Goal: Information Seeking & Learning: Understand process/instructions

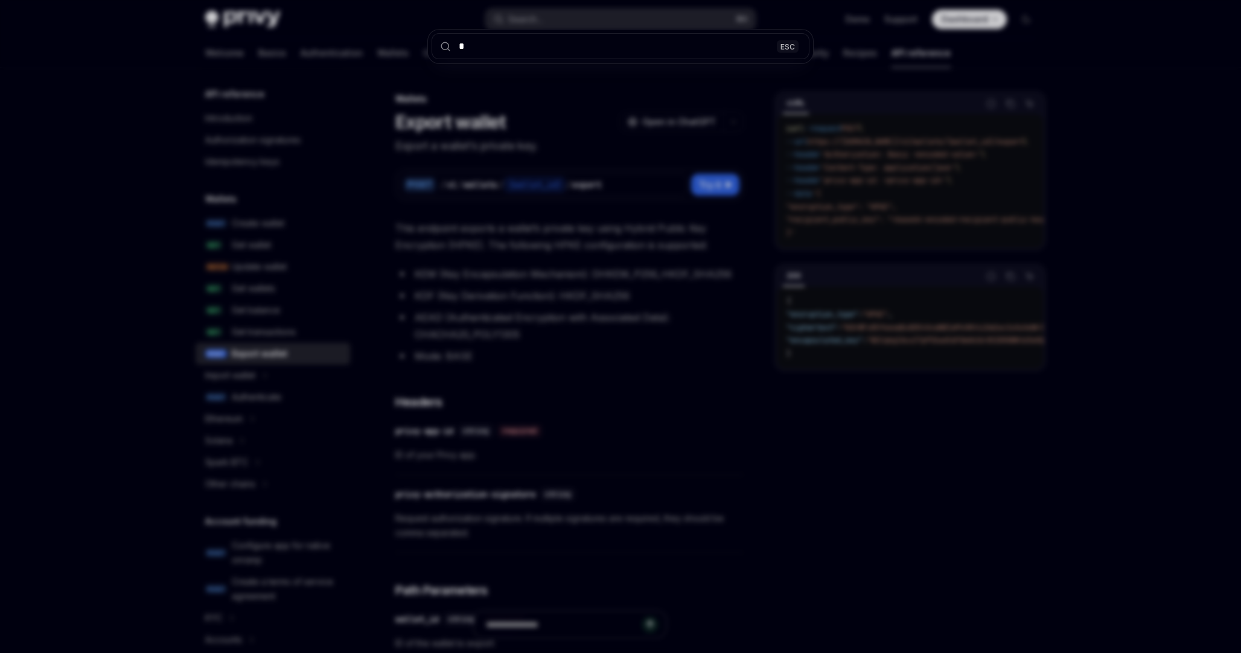
scroll to position [467, 0]
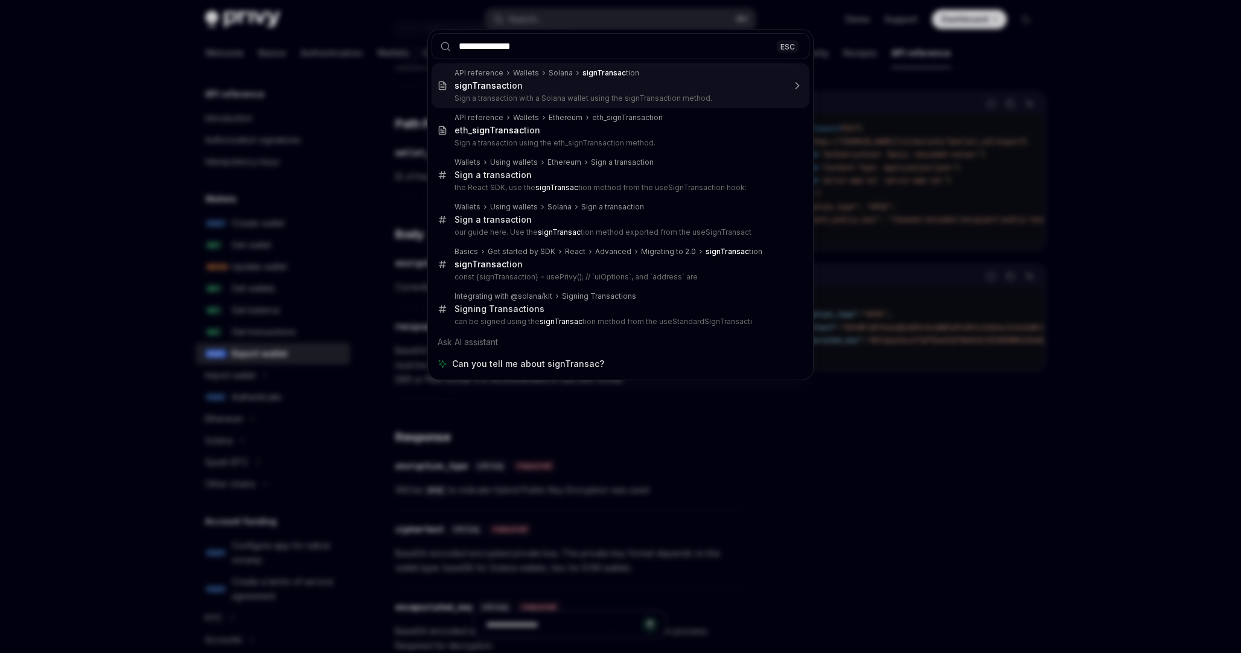
type input "**********"
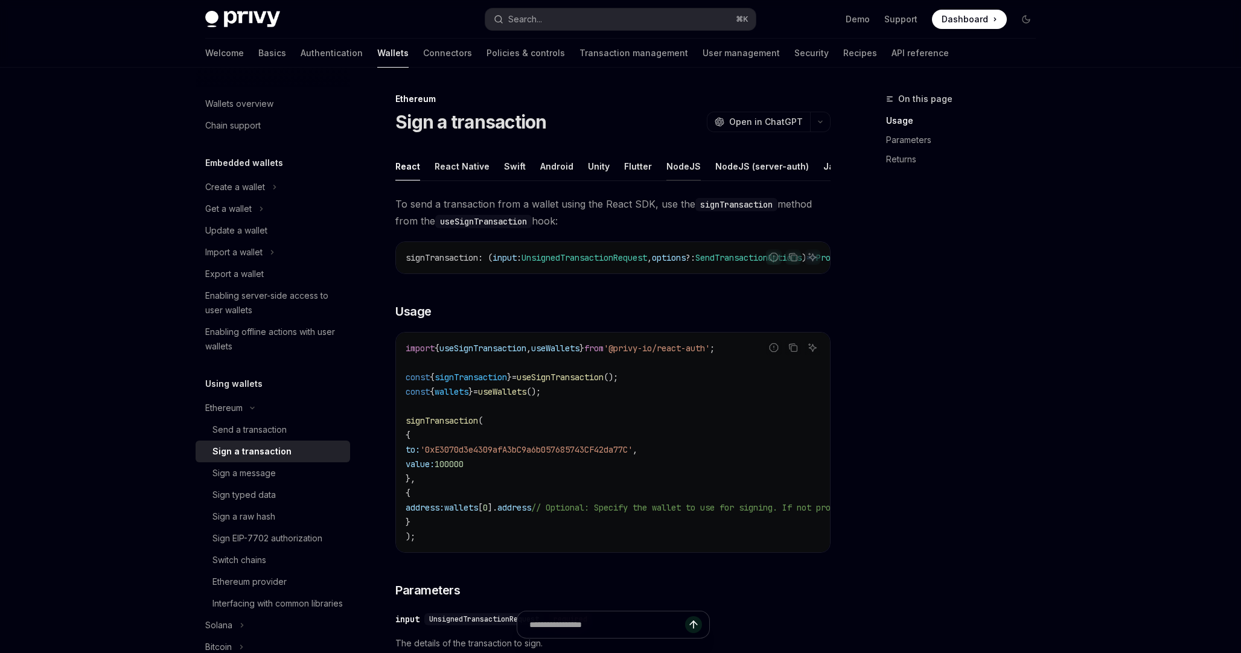
click at [683, 168] on div "NodeJS" at bounding box center [683, 166] width 34 height 28
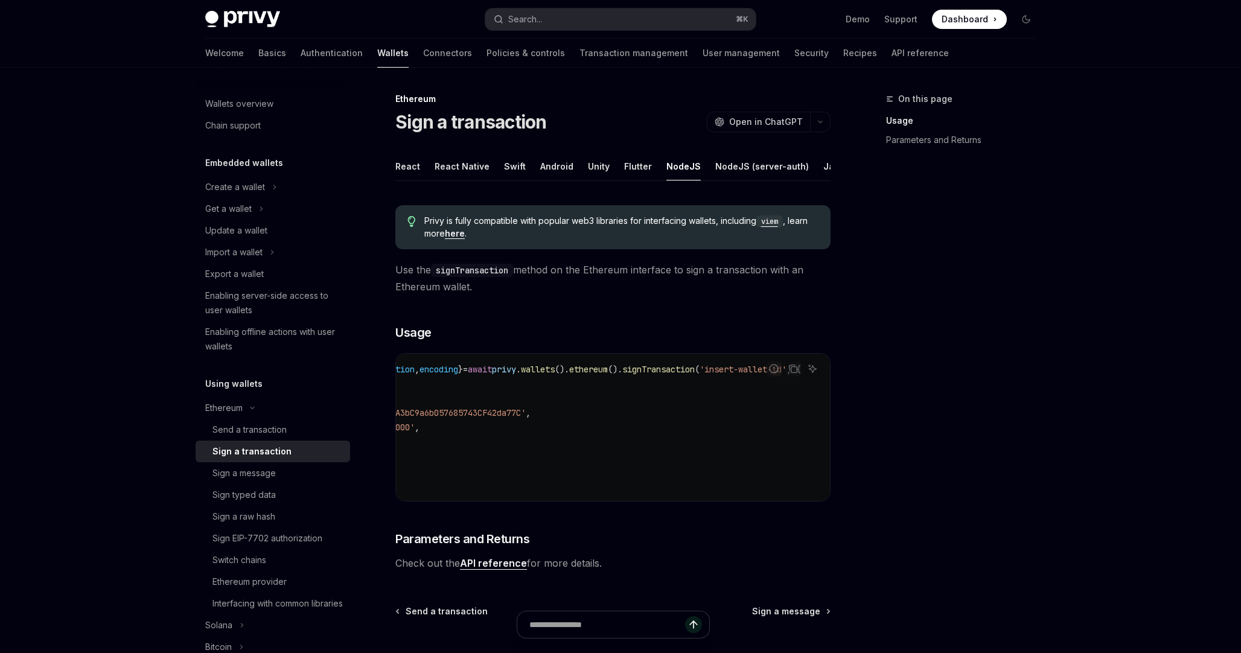
scroll to position [0, 157]
drag, startPoint x: 746, startPoint y: 370, endPoint x: 808, endPoint y: 383, distance: 63.6
click at [808, 385] on div "Report incorrect code Copy Ask AI const { signed_transaction , encoding } = awa…" at bounding box center [612, 427] width 435 height 149
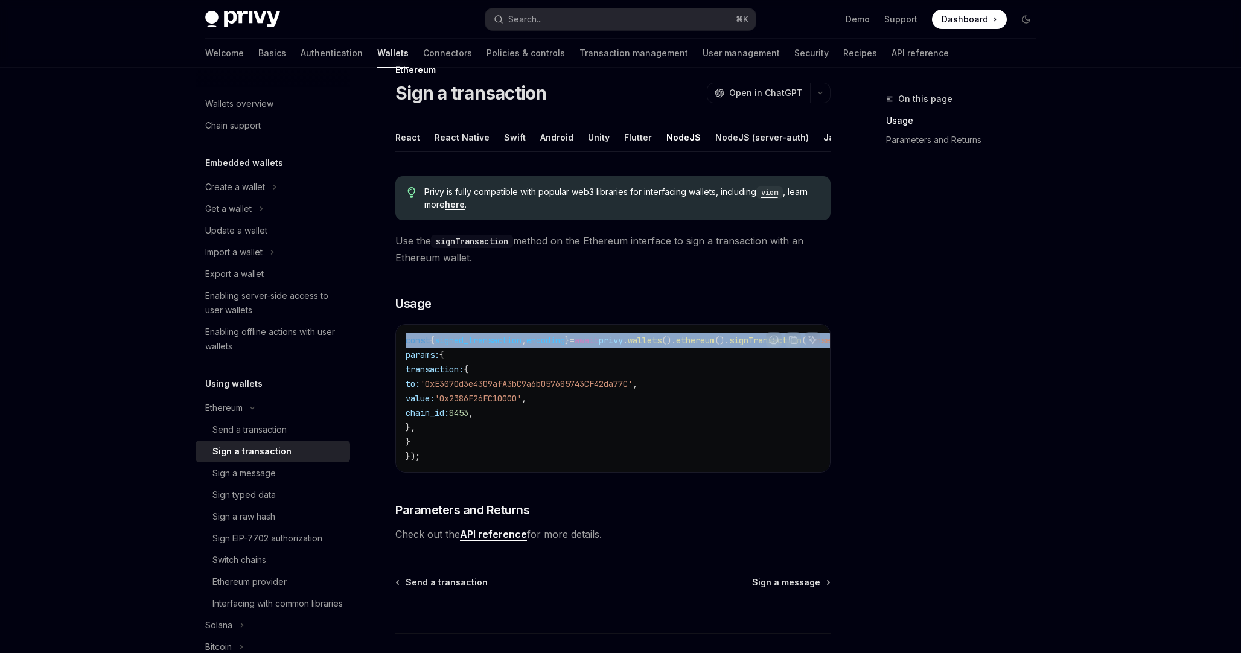
scroll to position [30, 0]
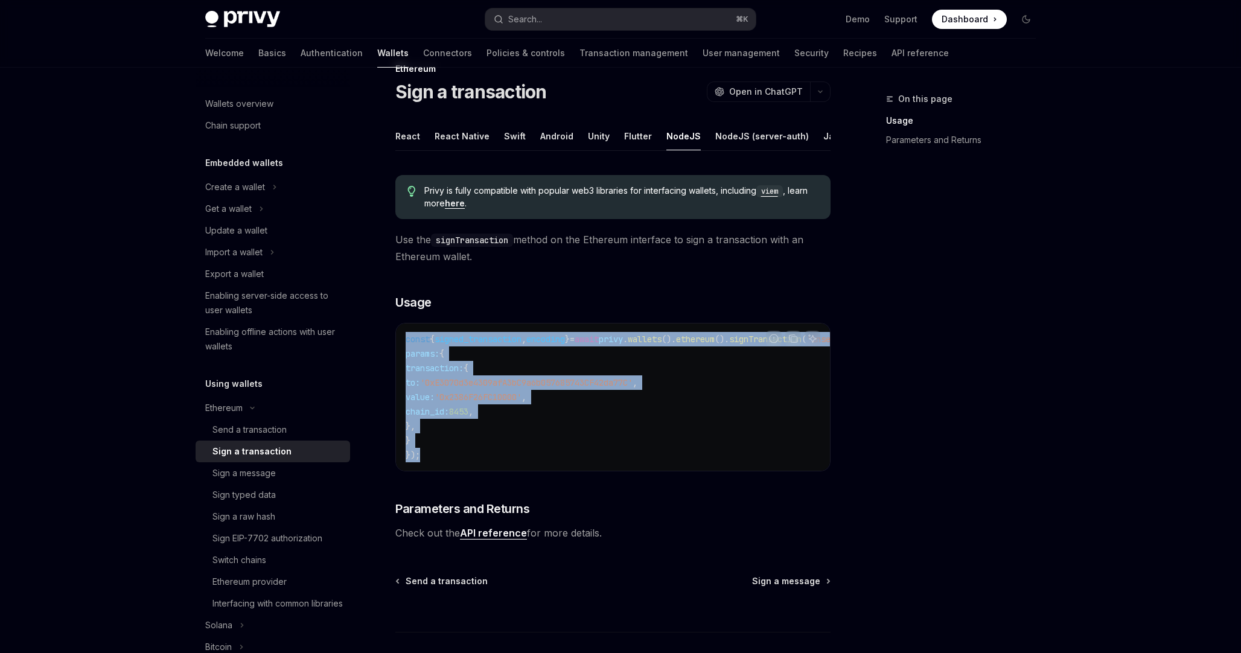
drag, startPoint x: 532, startPoint y: 462, endPoint x: 395, endPoint y: 341, distance: 183.5
click at [395, 341] on div "Ethereum Sign a transaction OpenAI Open in ChatGPT OpenAI Open in ChatGPT React…" at bounding box center [500, 399] width 666 height 675
copy code "const { signed_transaction , encoding } = await privy . wallets (). ethereum ()…"
click at [586, 21] on button "Search... ⌘ K" at bounding box center [620, 19] width 270 height 22
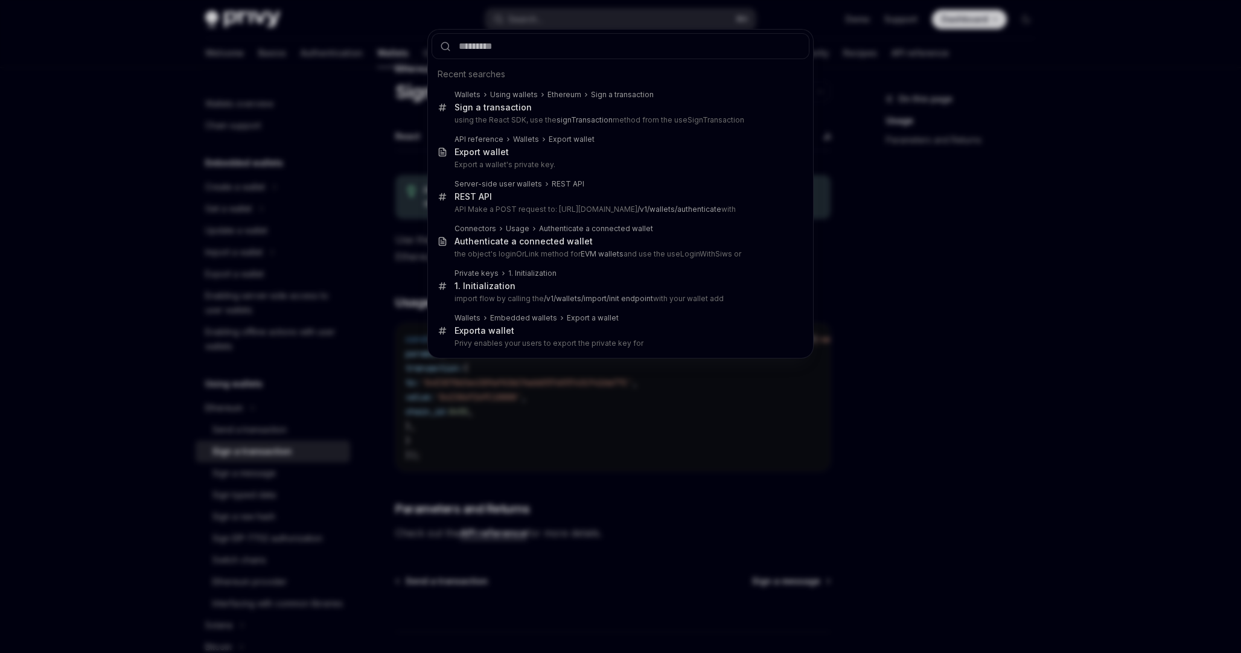
click at [741, 415] on div "Recent searches Wallets Using wallets Ethereum Sign a transaction Sign a transa…" at bounding box center [620, 326] width 1241 height 653
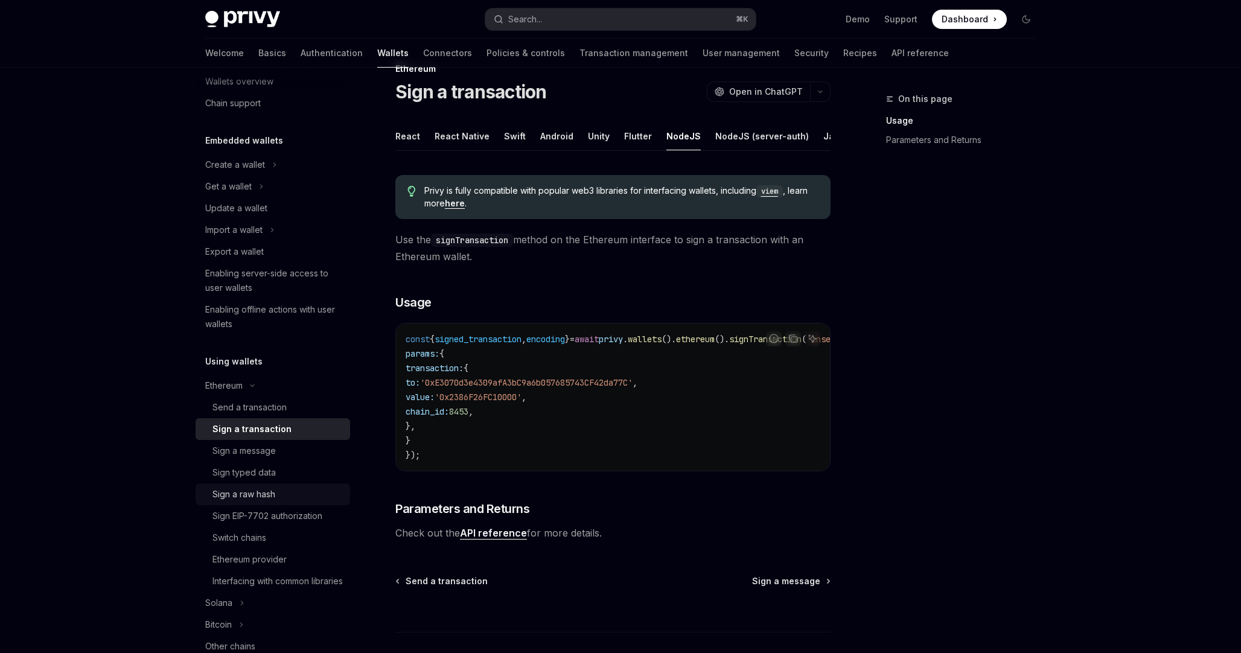
scroll to position [0, 0]
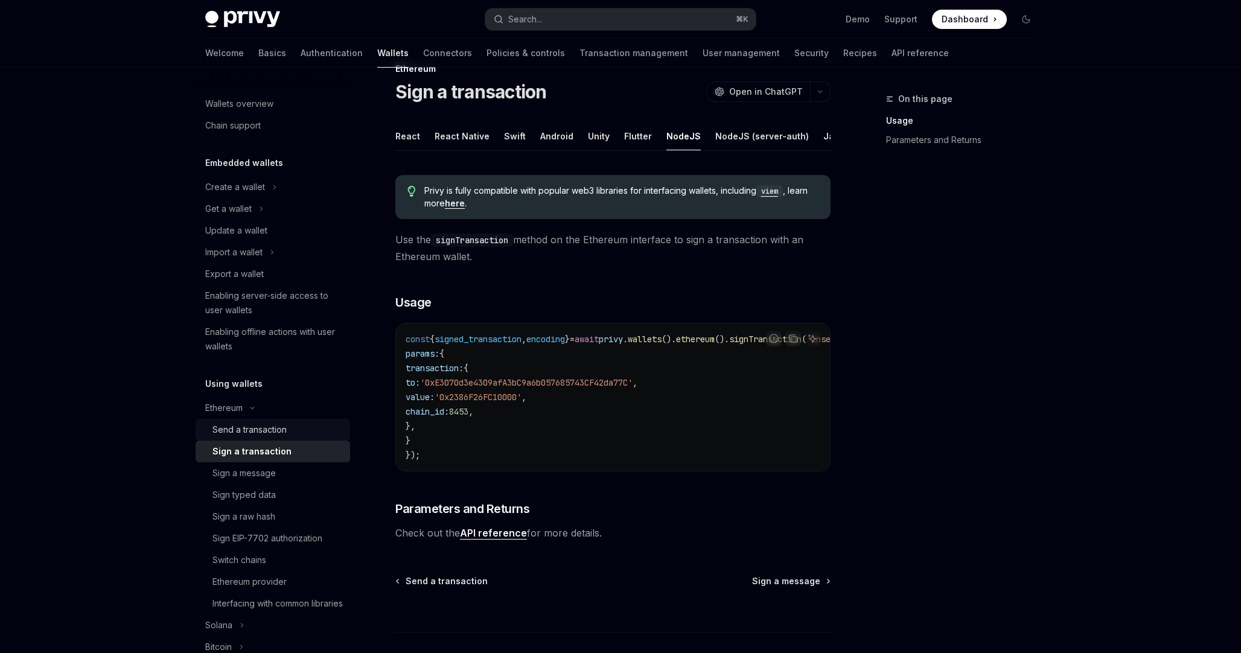
click at [300, 427] on div "Send a transaction" at bounding box center [277, 430] width 130 height 14
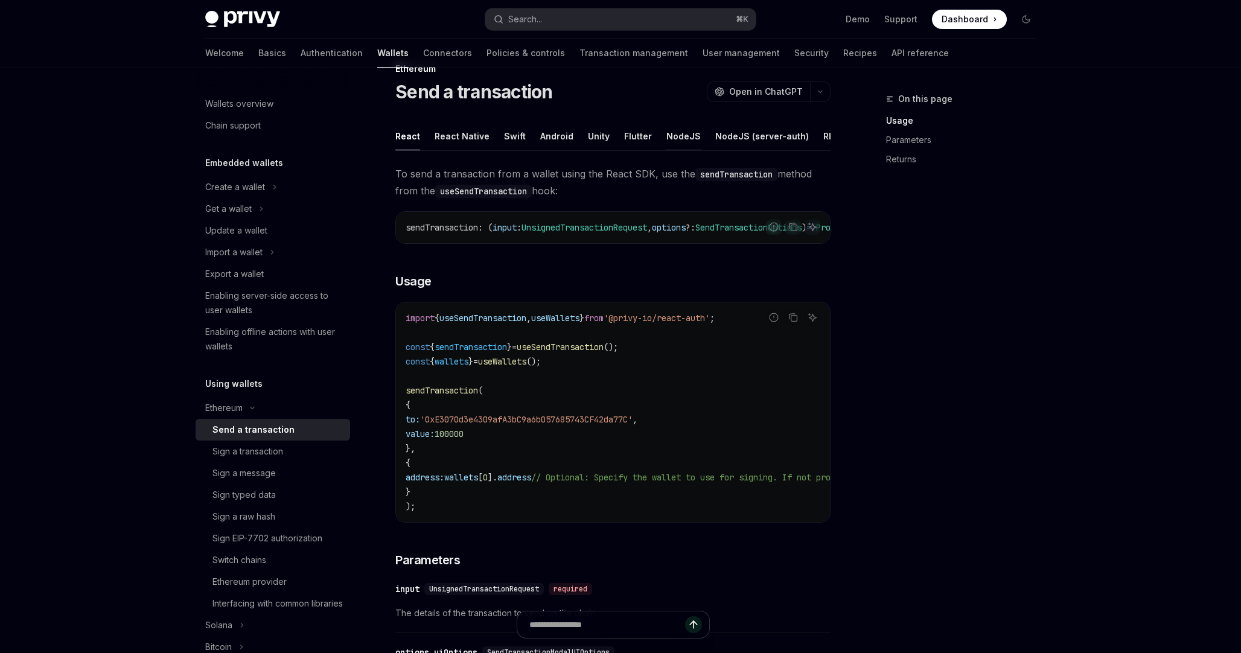
click at [669, 133] on div "NodeJS" at bounding box center [683, 136] width 34 height 28
type textarea "*"
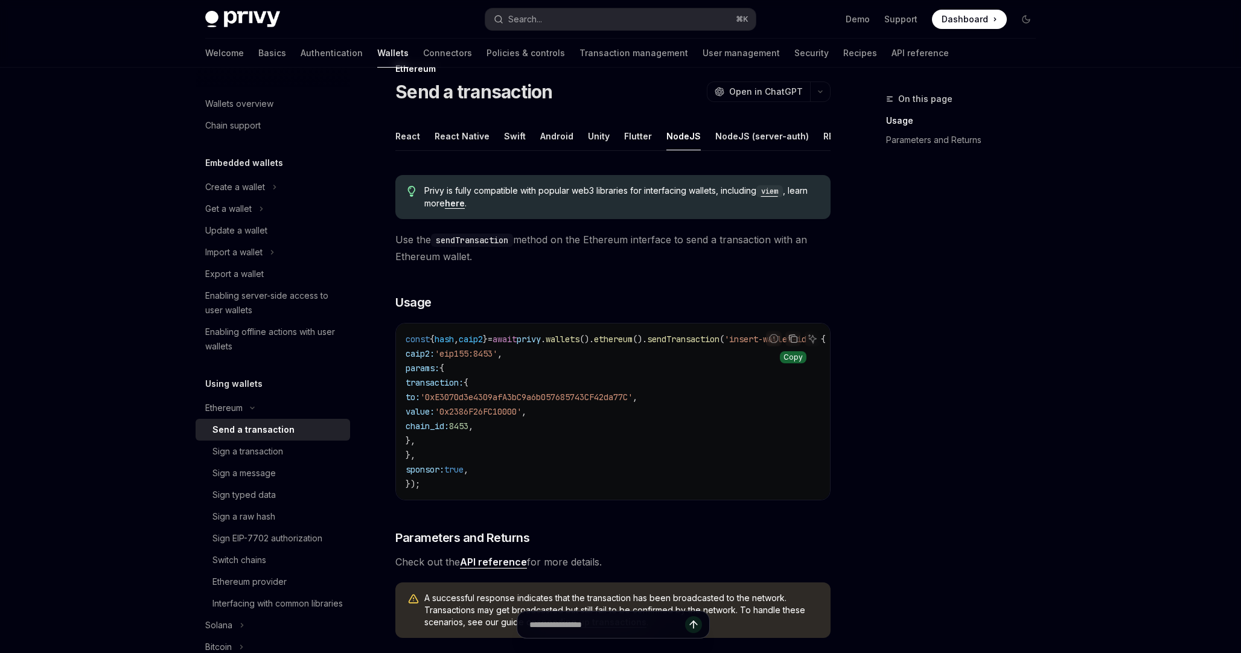
click at [794, 338] on icon "Copy the contents from the code block" at bounding box center [793, 339] width 10 height 10
click at [741, 415] on code "const { hash , caip2 } = await privy . wallets (). ethereum (). sendTransaction…" at bounding box center [630, 411] width 449 height 159
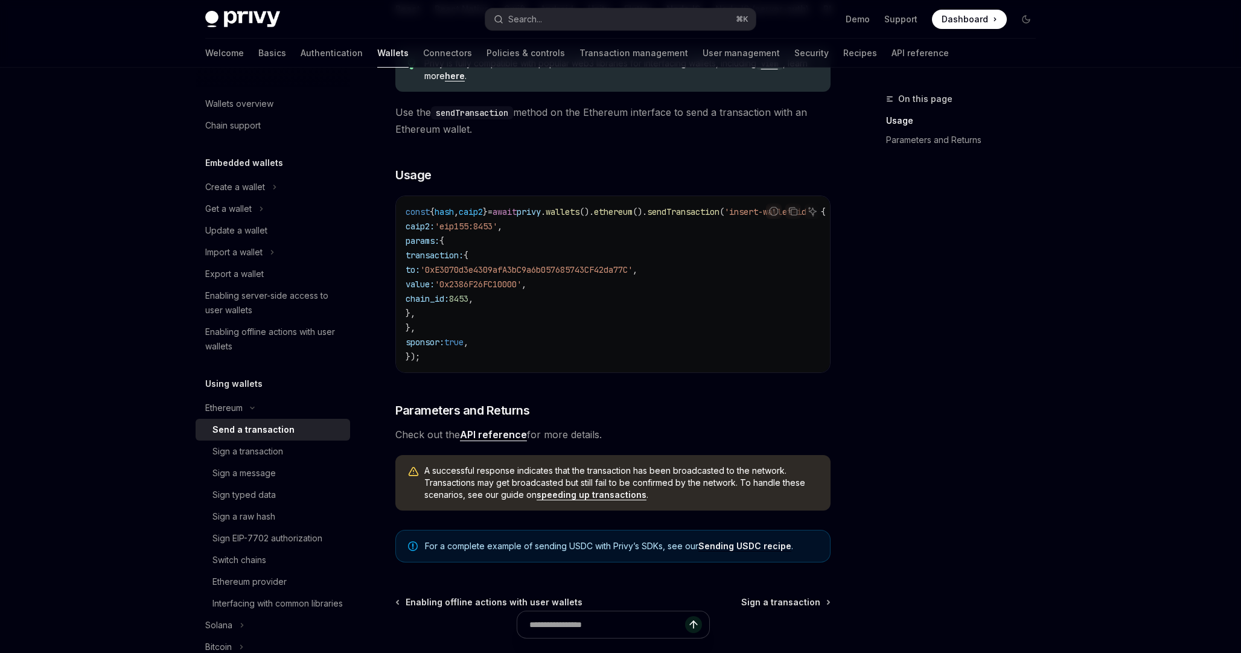
scroll to position [162, 0]
